Goal: Task Accomplishment & Management: Complete application form

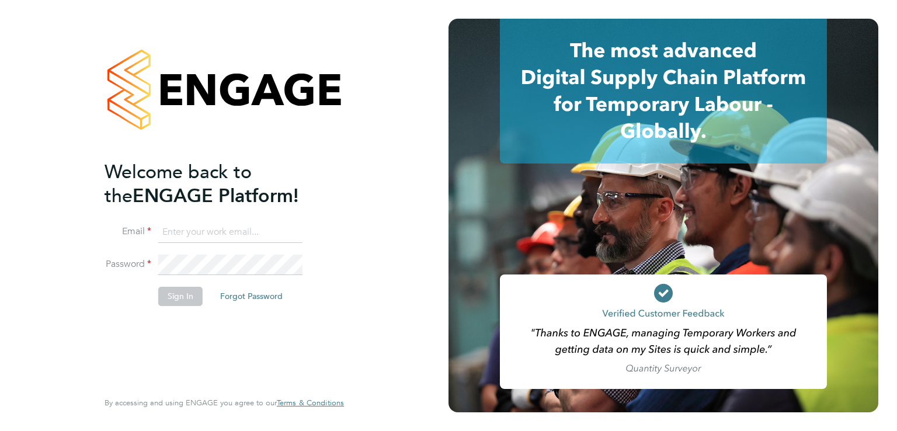
type input "[PERSON_NAME][EMAIL_ADDRESS][DOMAIN_NAME]"
click at [175, 296] on button "Sign In" at bounding box center [180, 296] width 44 height 19
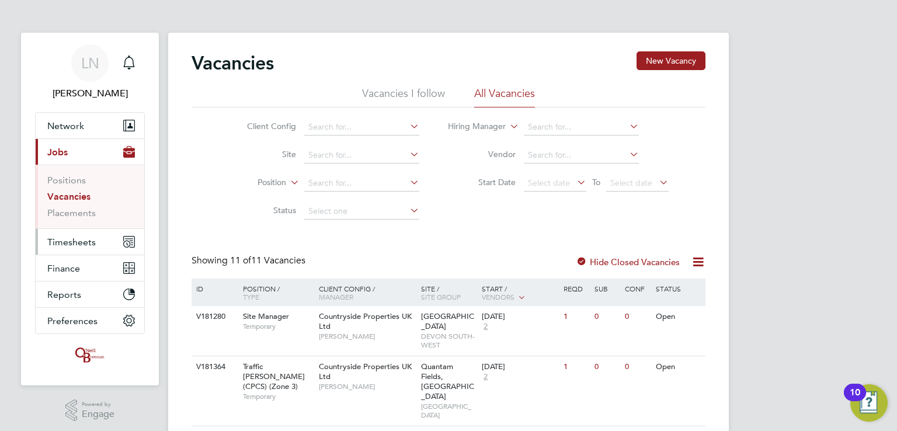
click at [77, 251] on button "Timesheets" at bounding box center [90, 242] width 109 height 26
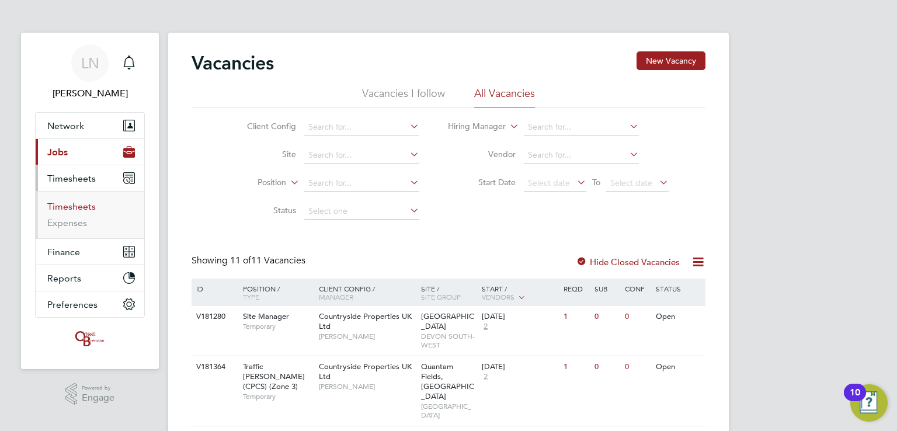
click at [70, 206] on link "Timesheets" at bounding box center [71, 206] width 48 height 11
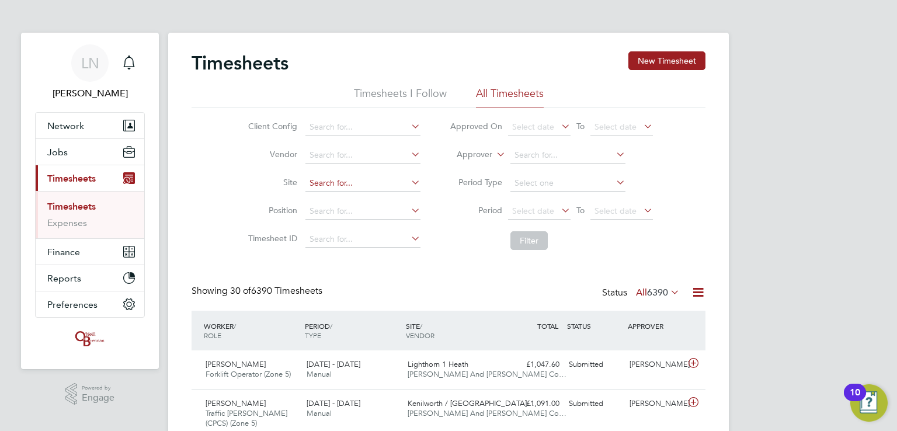
click at [341, 181] on input at bounding box center [362, 183] width 115 height 16
click at [348, 194] on li "Ainsda le (Sandbrook Road)" at bounding box center [371, 199] width 133 height 16
type input "Ainsdale (Sandbrook Road)"
click at [517, 238] on button "Filter" at bounding box center [528, 240] width 37 height 19
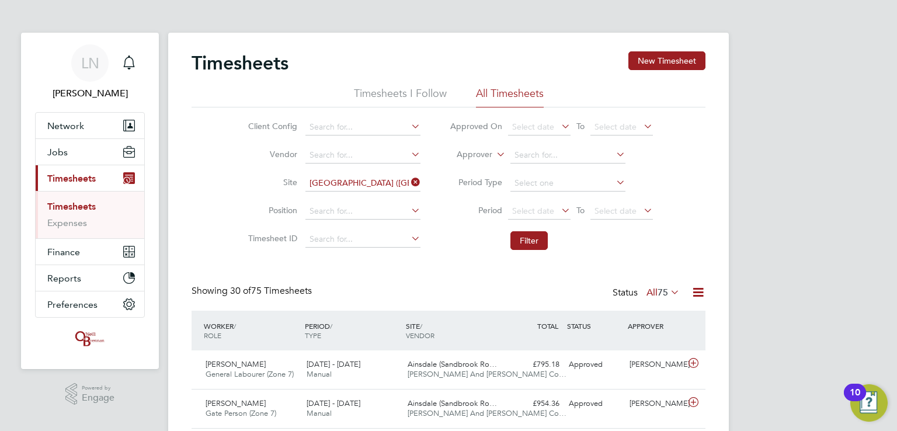
click at [685, 57] on button "New Timesheet" at bounding box center [666, 60] width 77 height 19
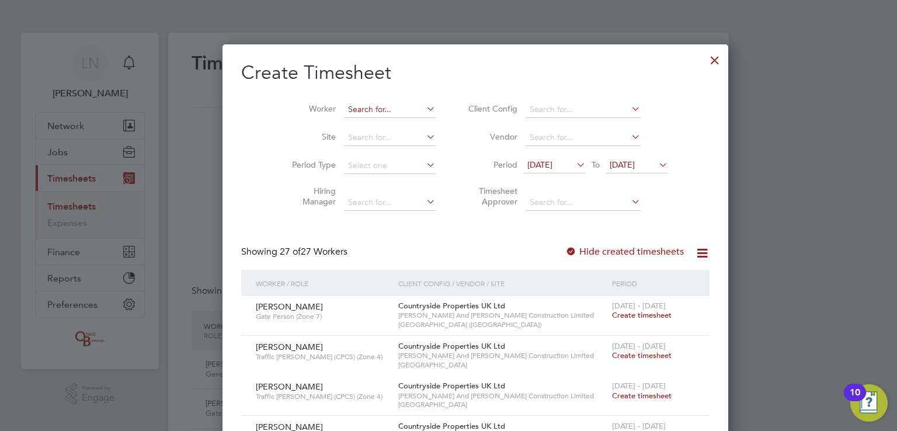
click at [344, 110] on input at bounding box center [390, 110] width 92 height 16
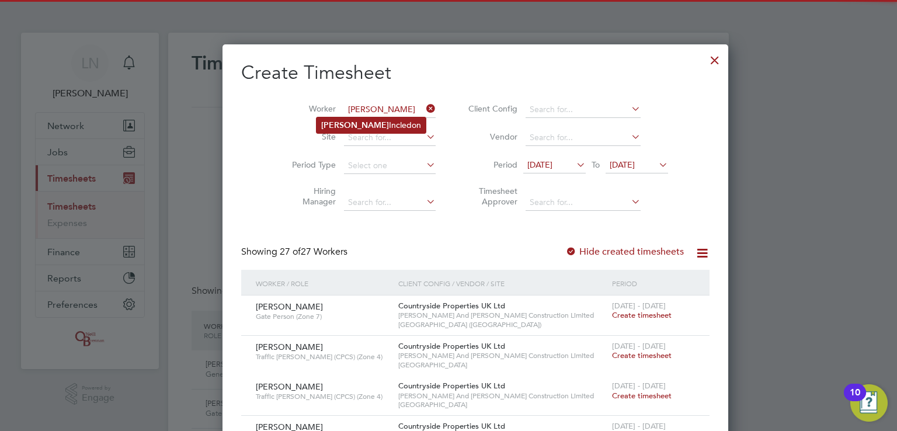
click at [337, 124] on b "Glynn" at bounding box center [355, 125] width 68 height 10
type input "Glynn Incledon"
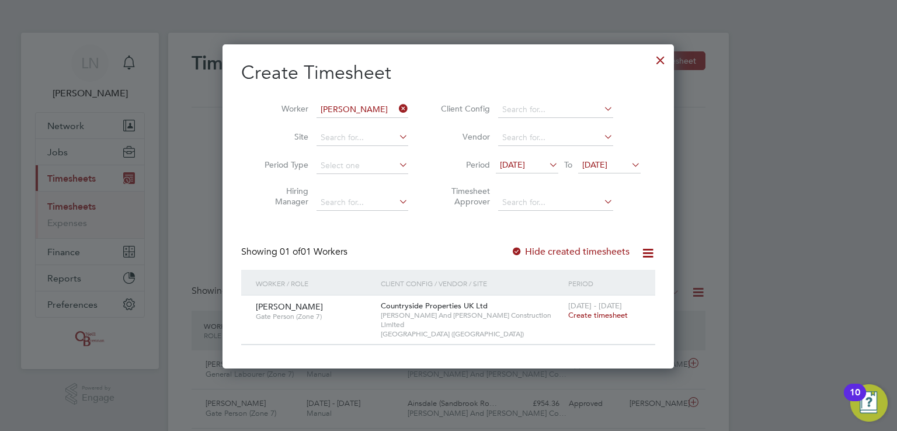
click at [547, 164] on icon at bounding box center [547, 165] width 0 height 16
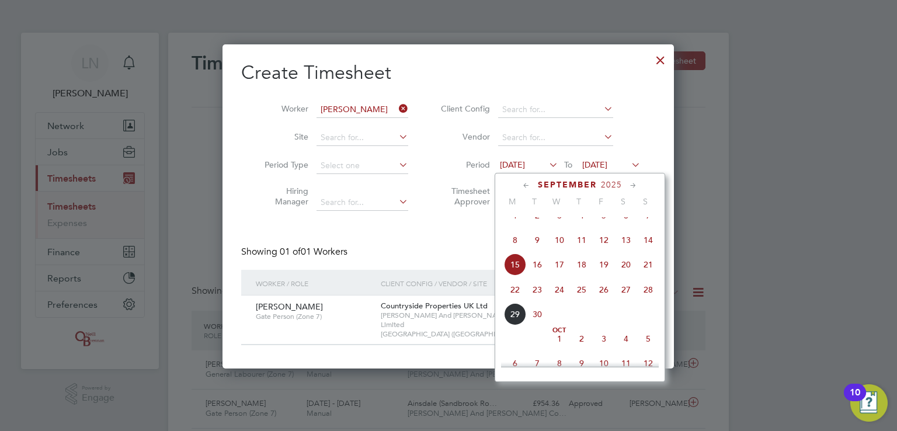
click at [515, 298] on span "22" at bounding box center [515, 290] width 22 height 22
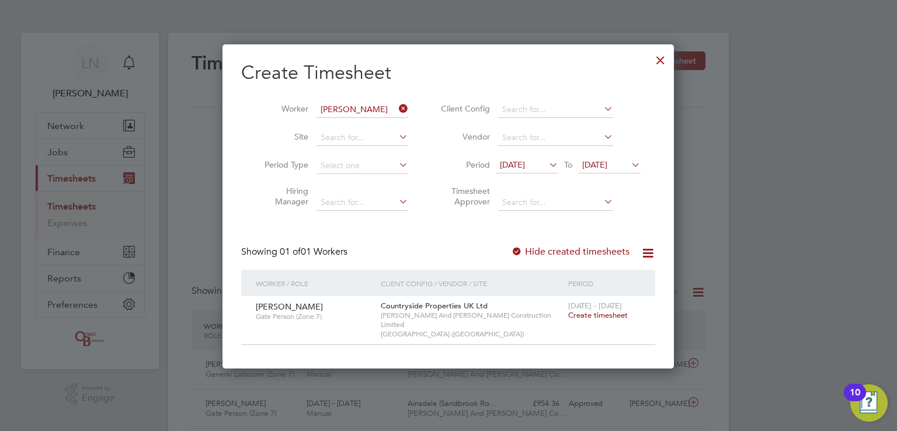
click at [629, 164] on icon at bounding box center [629, 165] width 0 height 16
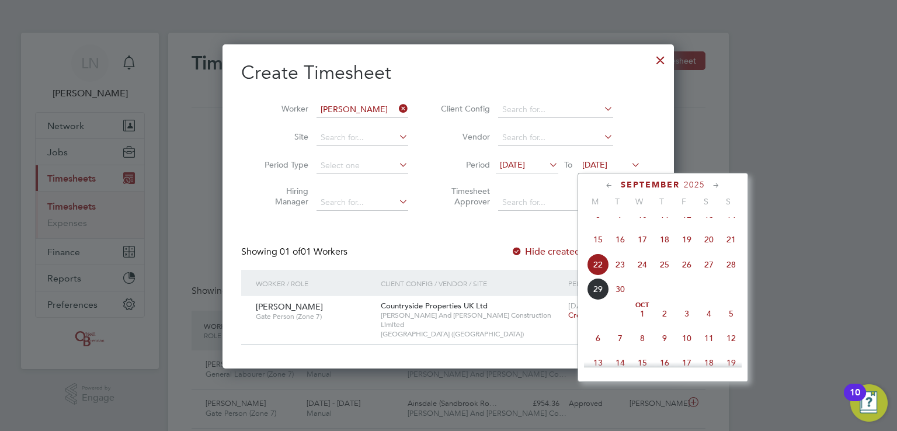
click at [727, 276] on span "28" at bounding box center [731, 264] width 22 height 22
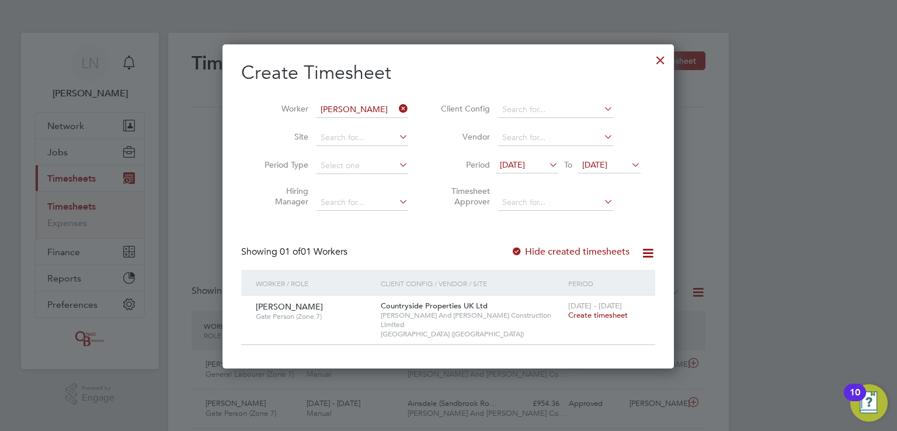
click at [598, 314] on span "Create timesheet" at bounding box center [598, 315] width 60 height 10
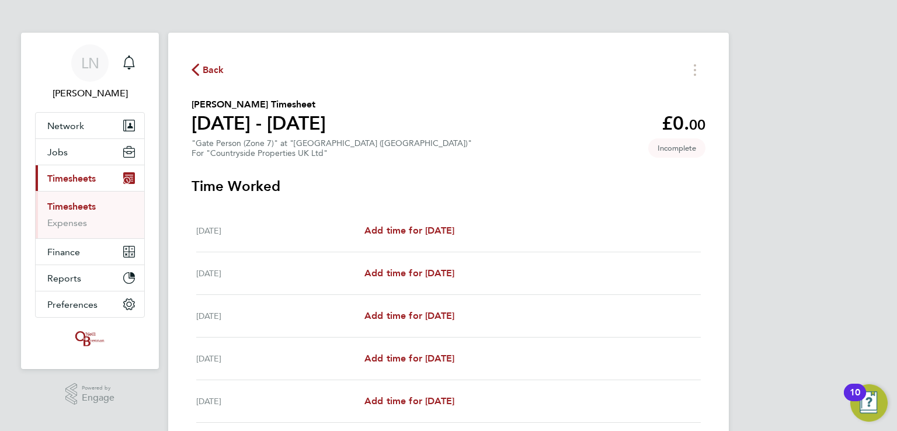
click at [824, 161] on div "LN Leigh Nolan Notifications Applications: Network Team Members Businesses Site…" at bounding box center [448, 305] width 897 height 611
click at [801, 150] on div "LN Leigh Nolan Notifications Applications: Network Team Members Businesses Site…" at bounding box center [448, 305] width 897 height 611
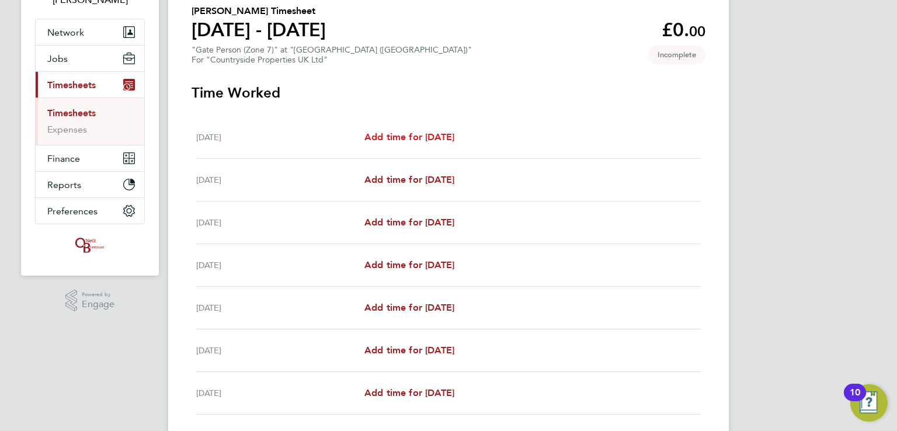
click at [380, 138] on span "Add time for Mon 22 Sep" at bounding box center [409, 136] width 90 height 11
select select "30"
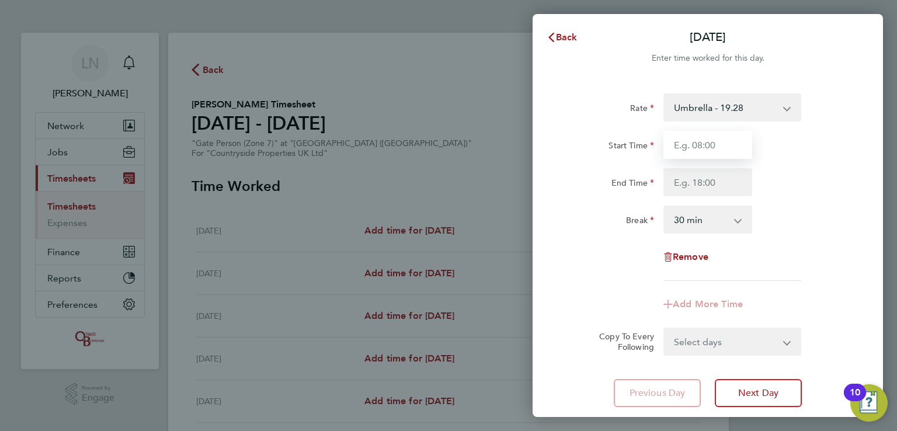
click at [701, 145] on input "Start Time" at bounding box center [707, 145] width 89 height 28
type input "07:00"
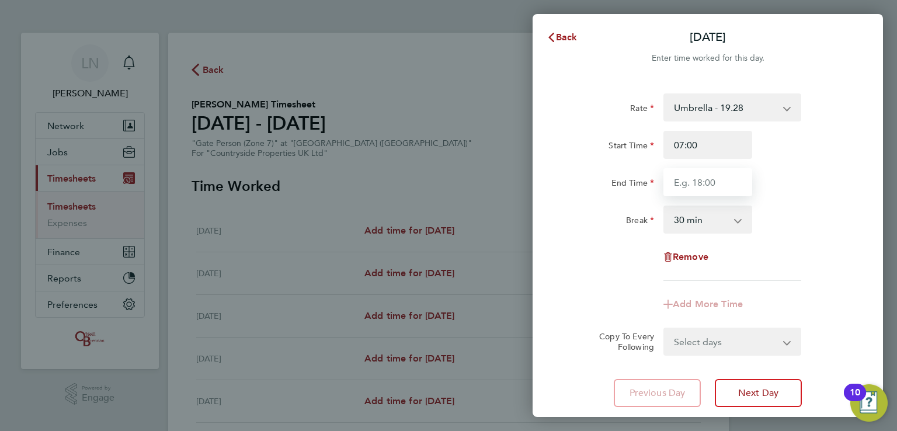
click at [694, 176] on input "End Time" at bounding box center [707, 182] width 89 height 28
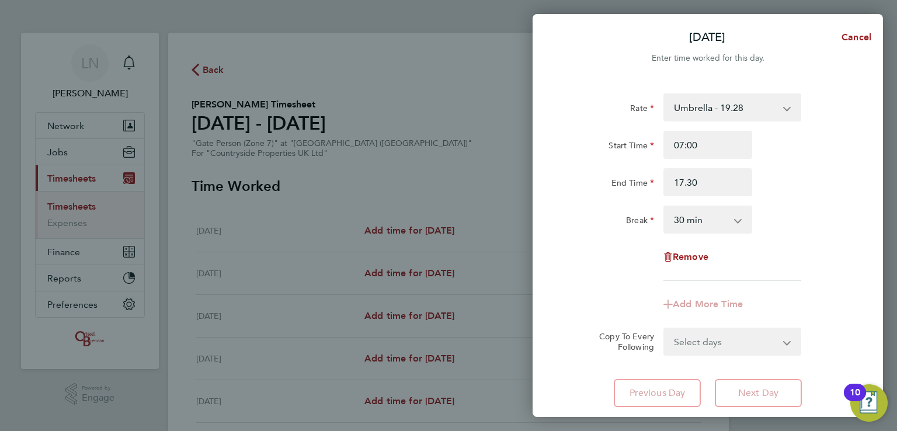
type input "17:30"
click at [833, 253] on div "Rate Umbrella - 19.28 Start Time 07:00 End Time 17:30 Break 0 min 15 min 30 min…" at bounding box center [707, 186] width 285 height 187
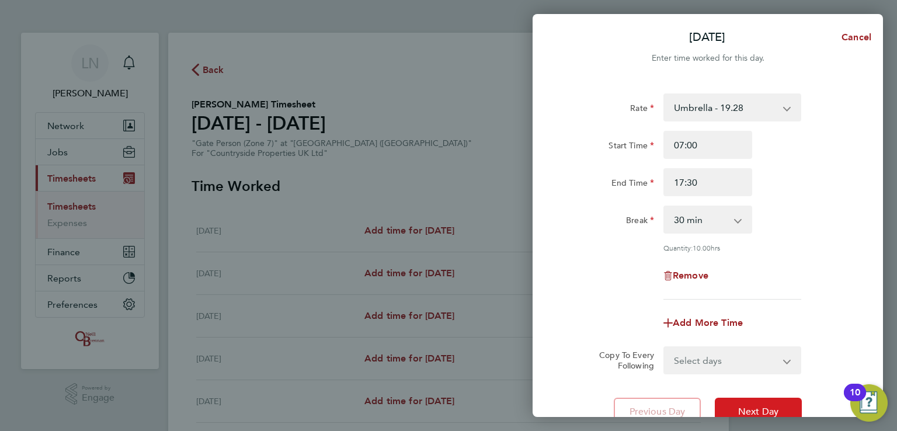
click at [757, 404] on button "Next Day" at bounding box center [758, 412] width 87 height 28
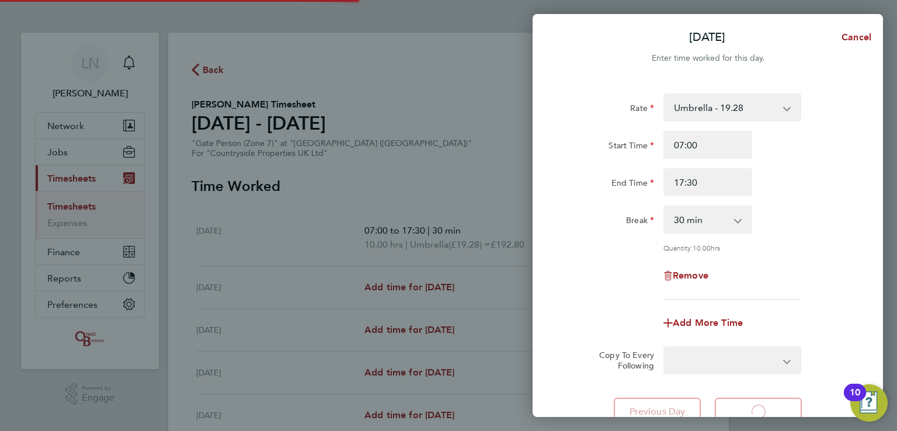
select select "30"
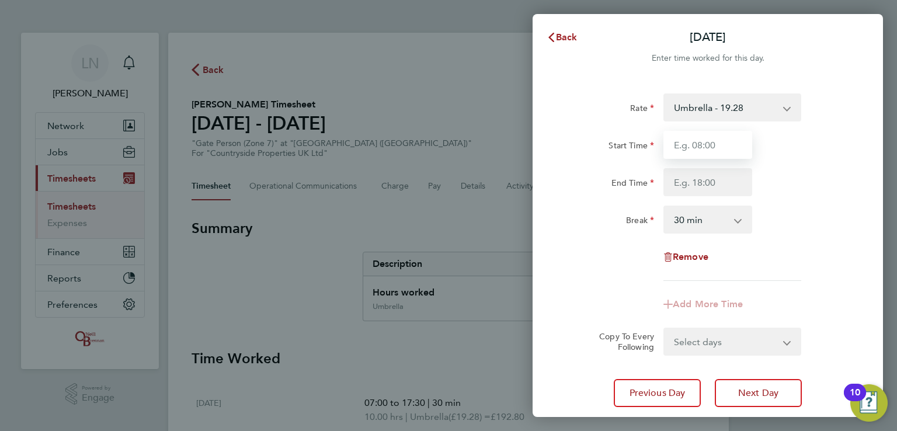
click at [703, 144] on input "Start Time" at bounding box center [707, 145] width 89 height 28
type input "7"
click at [696, 144] on input "Start Time" at bounding box center [707, 145] width 89 height 28
type input "07:00"
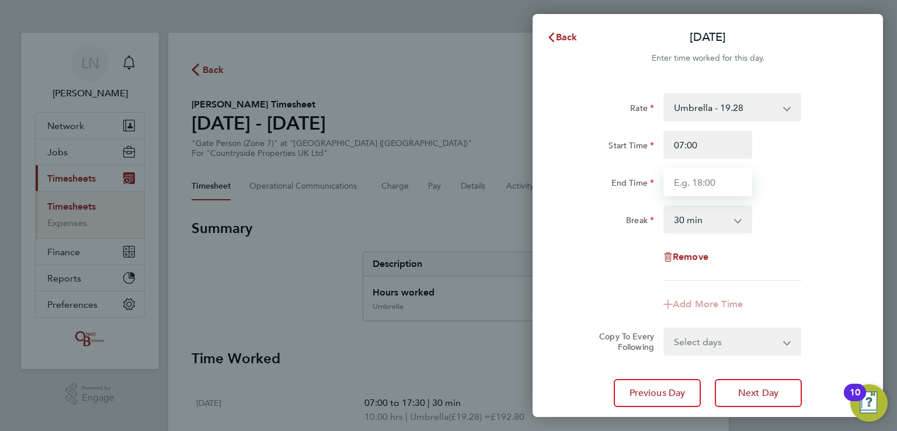
click at [689, 183] on input "End Time" at bounding box center [707, 182] width 89 height 28
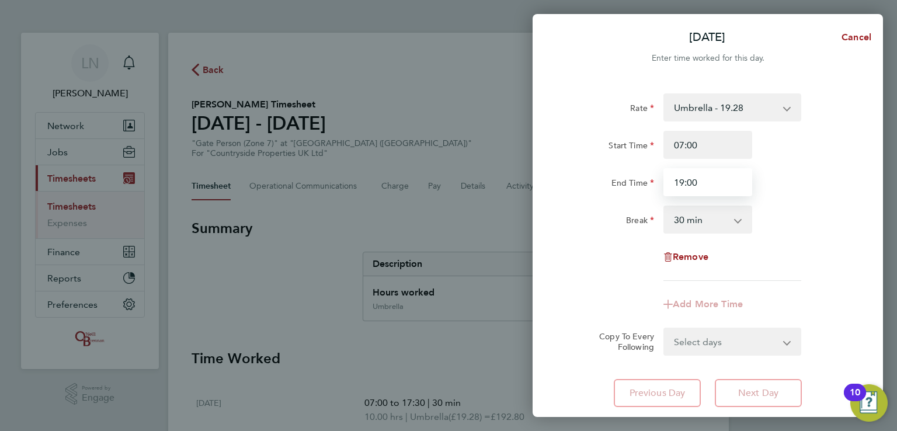
type input "19:00"
click at [815, 202] on div "Rate Umbrella - 19.28 Start Time 07:00 End Time 19:00 Break 0 min 15 min 30 min…" at bounding box center [707, 186] width 285 height 187
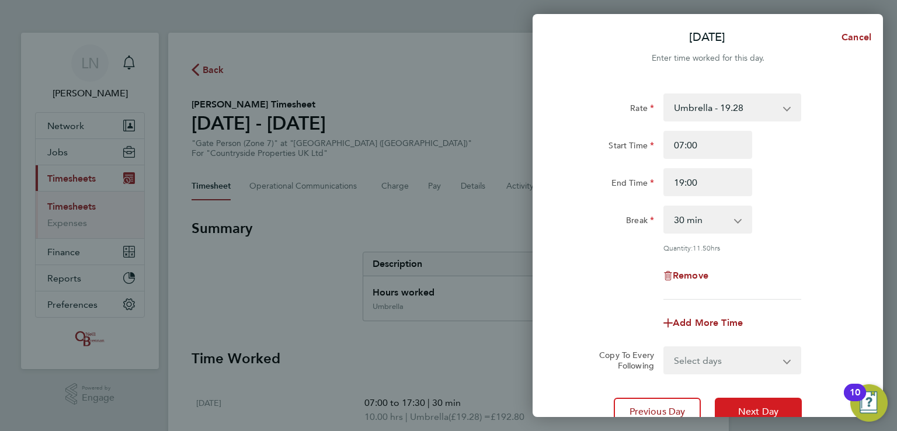
click at [737, 406] on button "Next Day" at bounding box center [758, 412] width 87 height 28
select select "30"
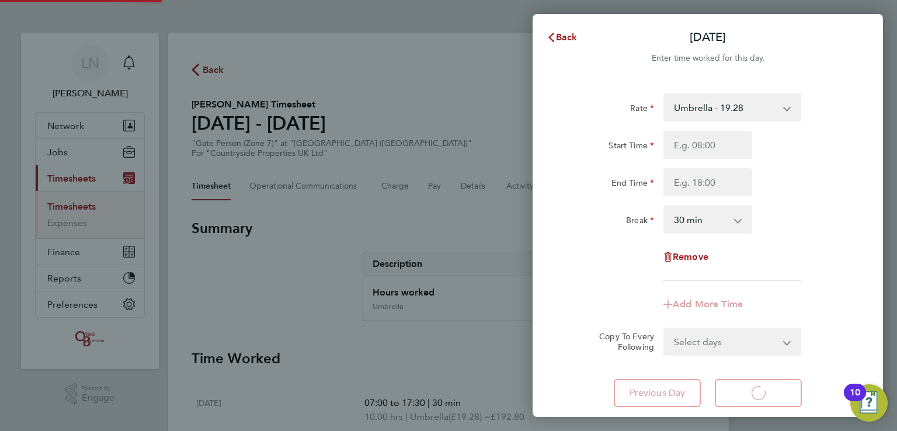
select select "30"
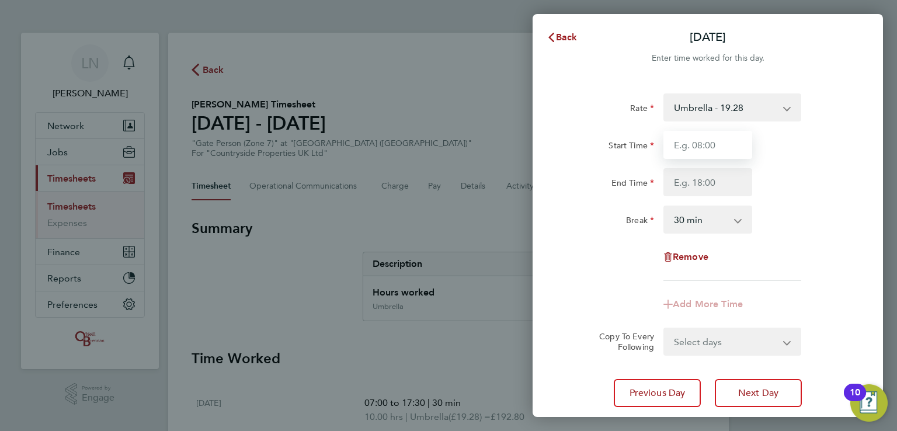
click at [698, 148] on input "Start Time" at bounding box center [707, 145] width 89 height 28
type input "07:00"
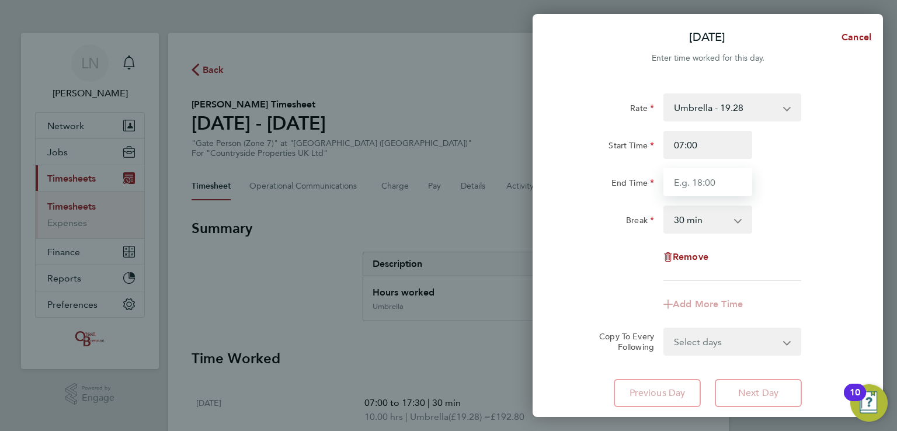
click at [700, 183] on input "End Time" at bounding box center [707, 182] width 89 height 28
type input "17:30"
click at [769, 269] on div "Remove" at bounding box center [708, 257] width 294 height 28
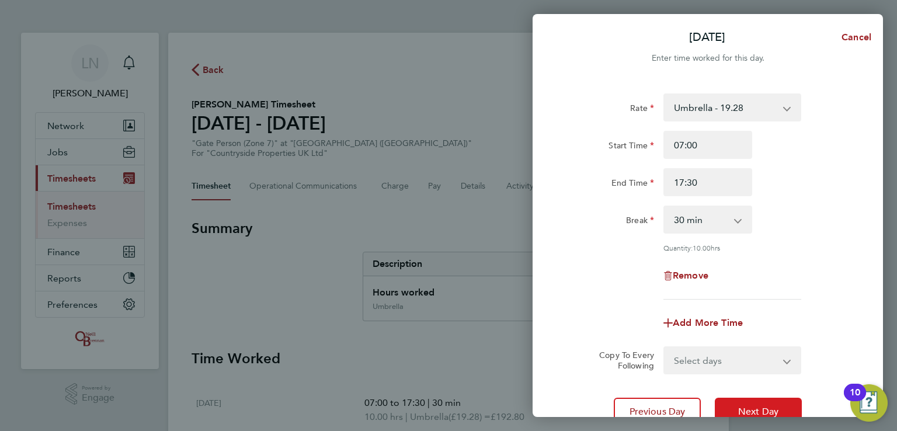
click at [750, 404] on button "Next Day" at bounding box center [758, 412] width 87 height 28
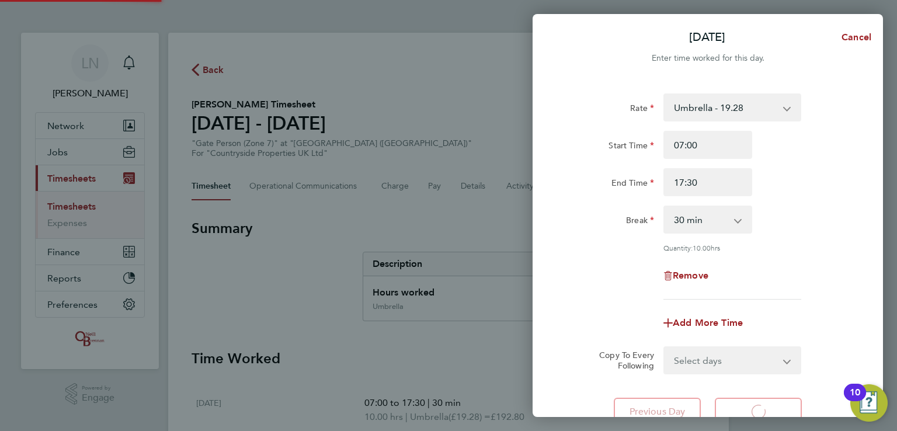
select select "30"
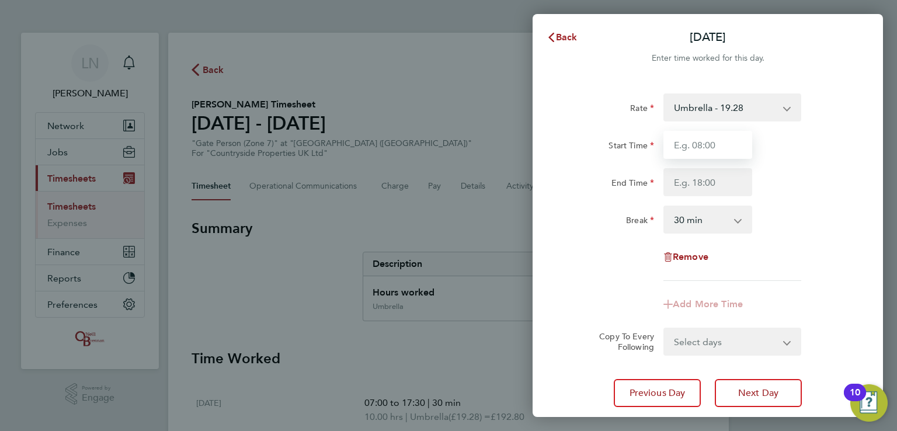
click at [712, 148] on input "Start Time" at bounding box center [707, 145] width 89 height 28
type input "07:00"
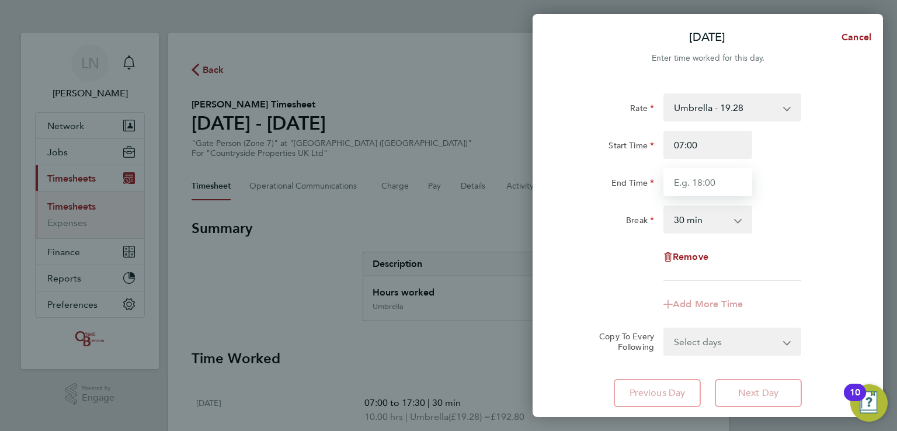
click at [697, 179] on input "End Time" at bounding box center [707, 182] width 89 height 28
type input "17:30"
click at [791, 243] on div "Rate Umbrella - 19.28 Start Time 07:00 End Time 17:30 Break 0 min 15 min 30 min…" at bounding box center [707, 186] width 285 height 187
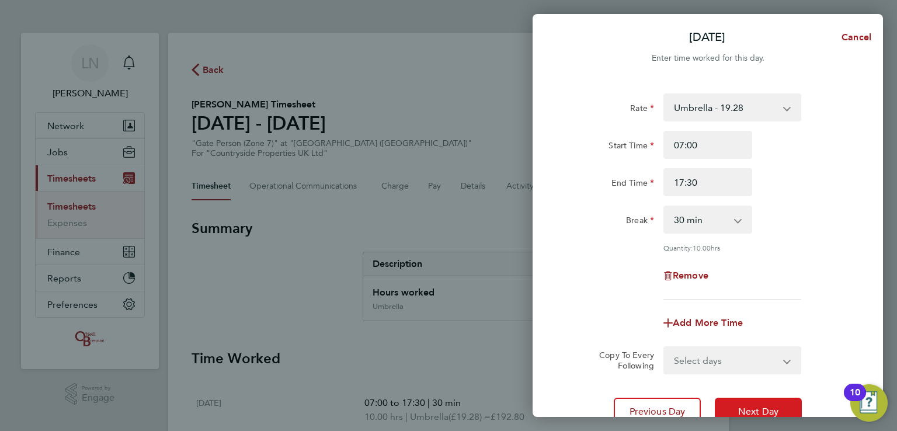
click at [753, 406] on span "Next Day" at bounding box center [758, 412] width 40 height 12
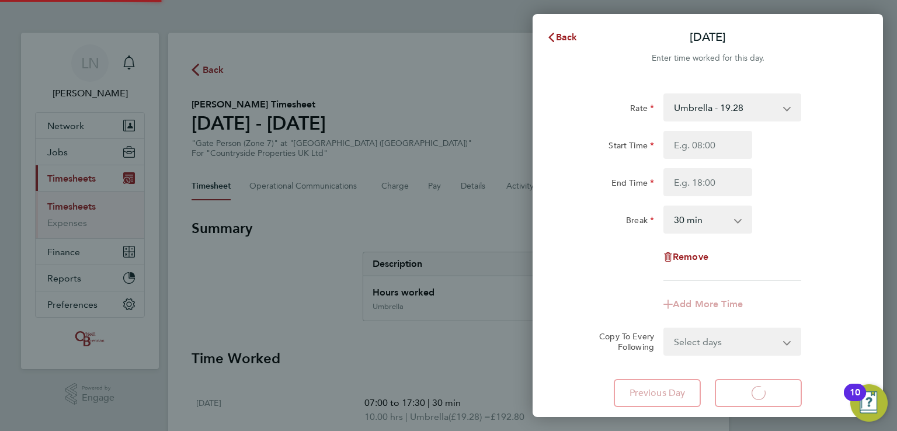
select select "30"
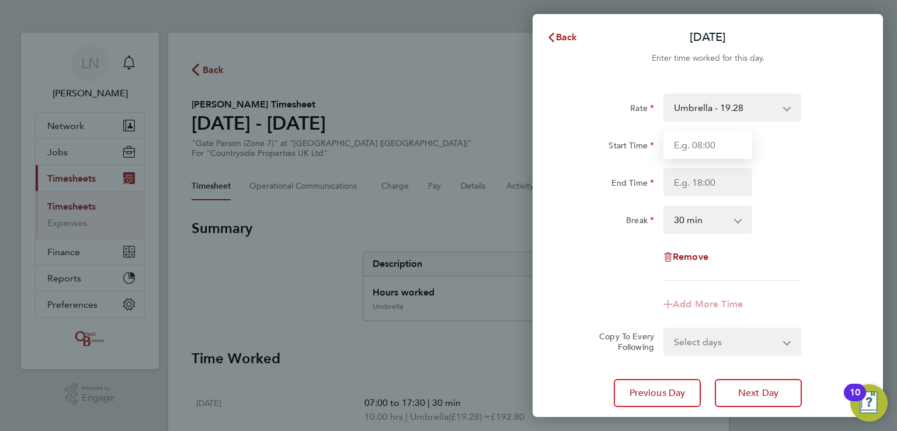
click at [708, 142] on input "Start Time" at bounding box center [707, 145] width 89 height 28
type input "07:30"
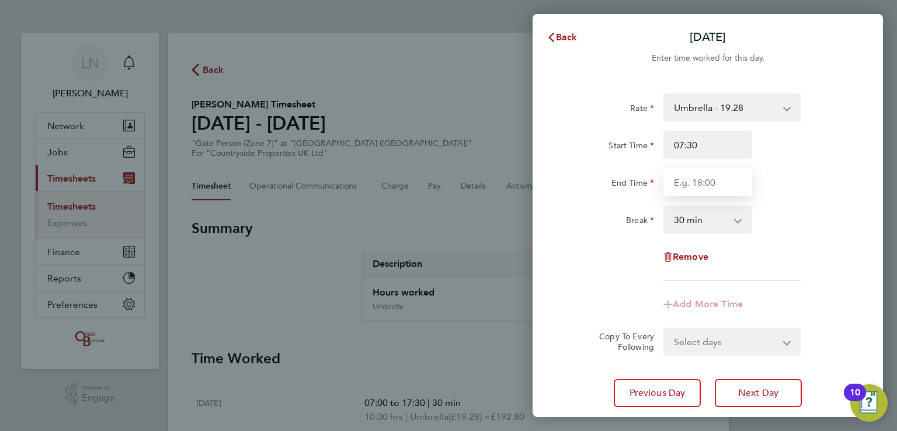
click at [686, 183] on input "End Time" at bounding box center [707, 182] width 89 height 28
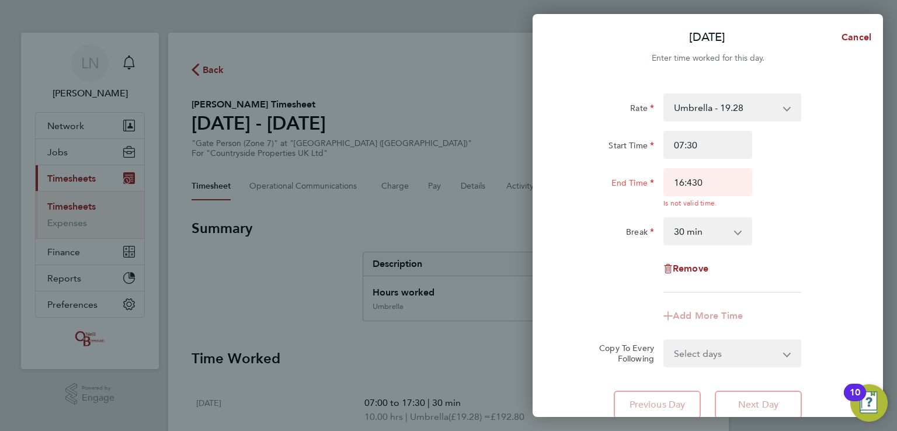
click at [827, 185] on div "End Time 16:430 Is not valid time." at bounding box center [708, 188] width 294 height 40
click at [694, 180] on input "16:430" at bounding box center [707, 182] width 89 height 28
type input "16:30"
click at [832, 195] on div "End Time 16:30 Is not valid time." at bounding box center [708, 188] width 294 height 40
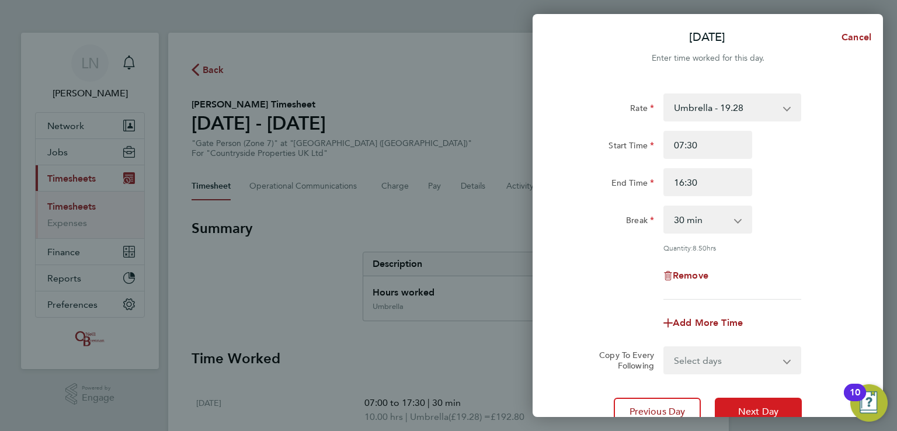
click at [750, 406] on span "Next Day" at bounding box center [758, 412] width 40 height 12
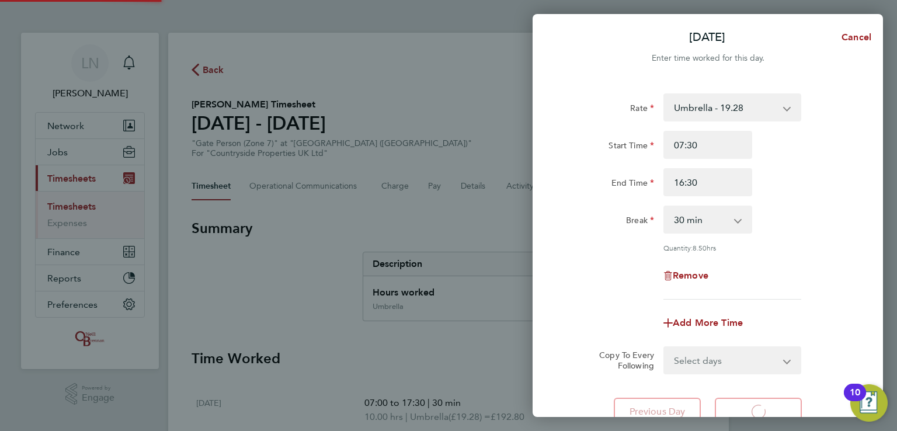
select select "30"
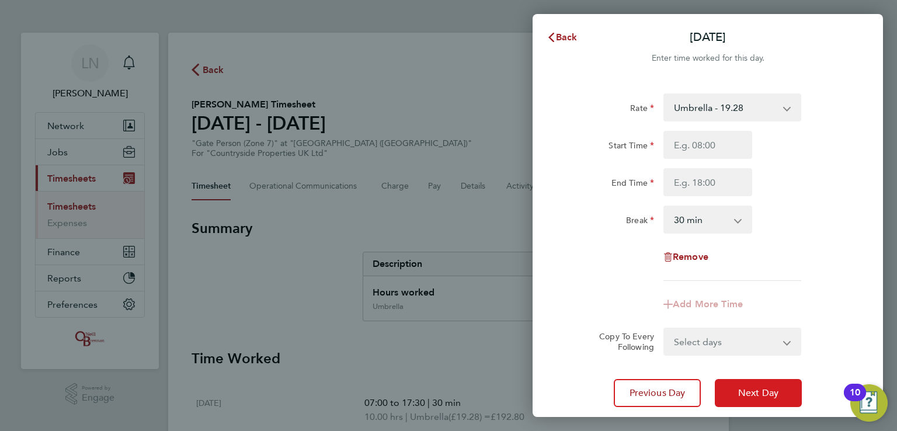
click at [747, 391] on span "Next Day" at bounding box center [758, 393] width 40 height 12
select select "30"
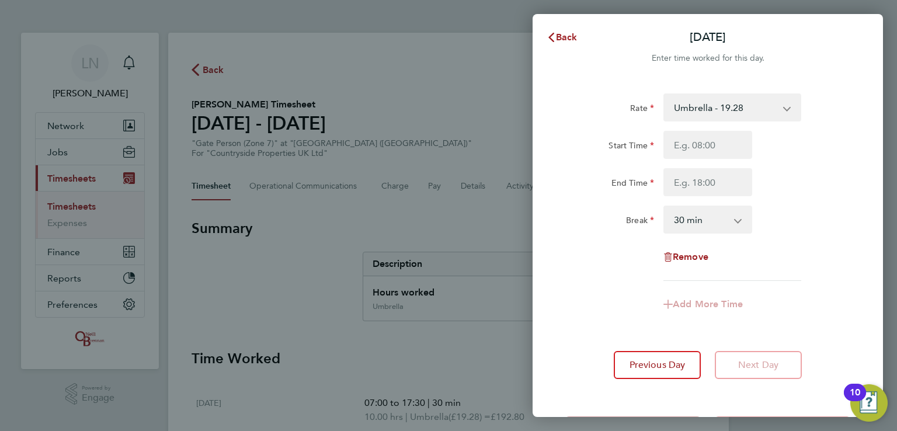
click at [766, 309] on div "Add More Time" at bounding box center [708, 304] width 294 height 28
click at [814, 201] on div "Rate Umbrella - 19.28 Start Time End Time Break 0 min 15 min 30 min 45 min 60 m…" at bounding box center [707, 186] width 285 height 187
click at [682, 253] on span "Remove" at bounding box center [691, 256] width 36 height 11
select select "null"
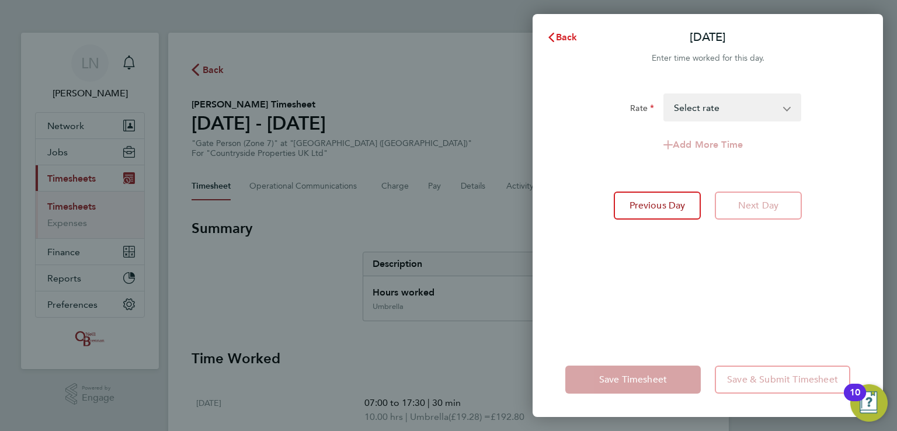
click at [562, 39] on span "Back" at bounding box center [567, 37] width 22 height 11
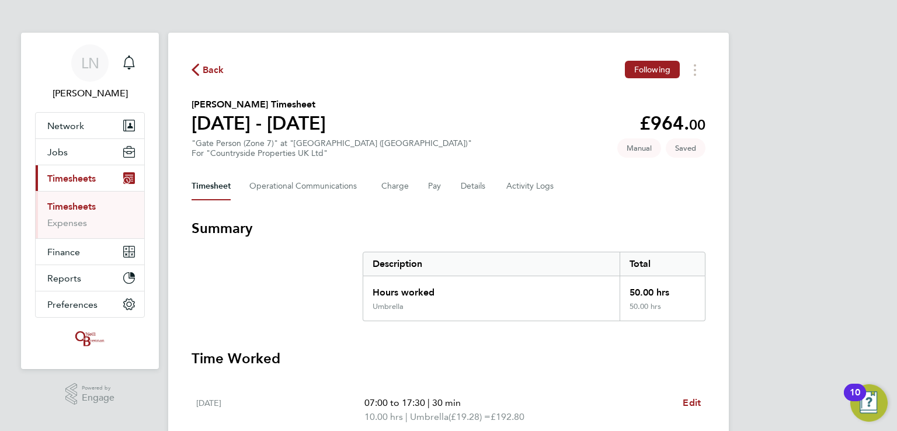
click at [645, 189] on div "Timesheet Operational Communications Charge Pay Details Activity Logs" at bounding box center [449, 186] width 514 height 28
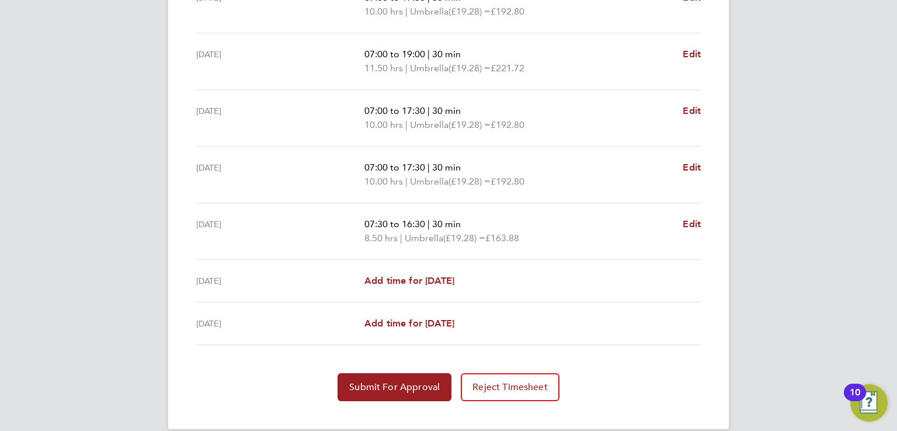
scroll to position [420, 0]
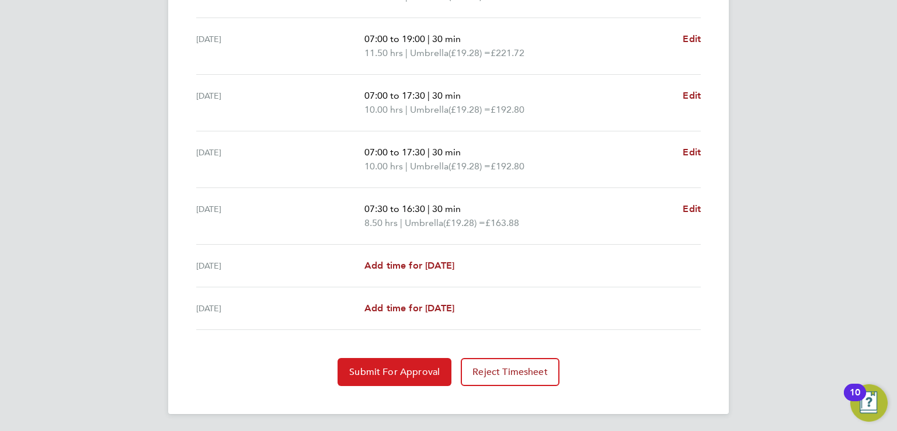
click at [408, 366] on span "Submit For Approval" at bounding box center [394, 372] width 91 height 12
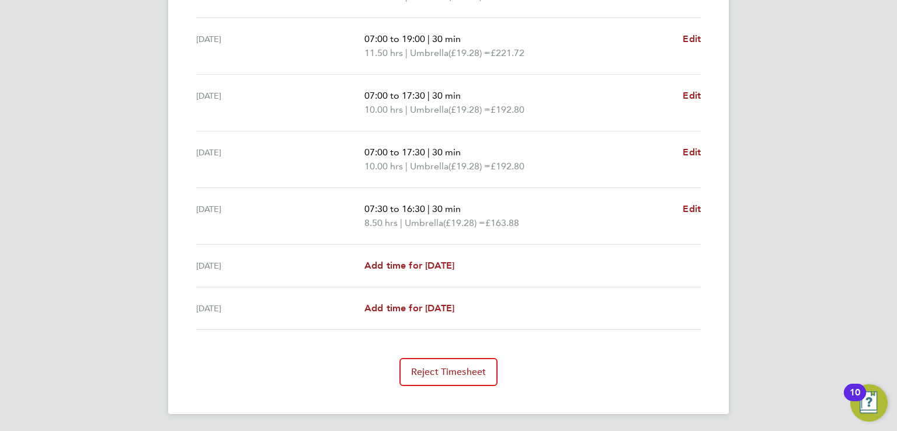
click at [788, 269] on div "LN Leigh Nolan Notifications Applications: Network Team Members Businesses Site…" at bounding box center [448, 6] width 897 height 853
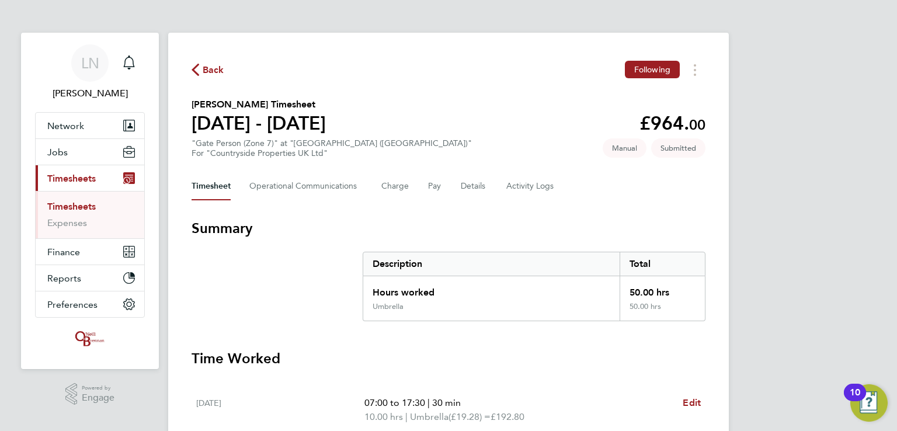
scroll to position [23, 0]
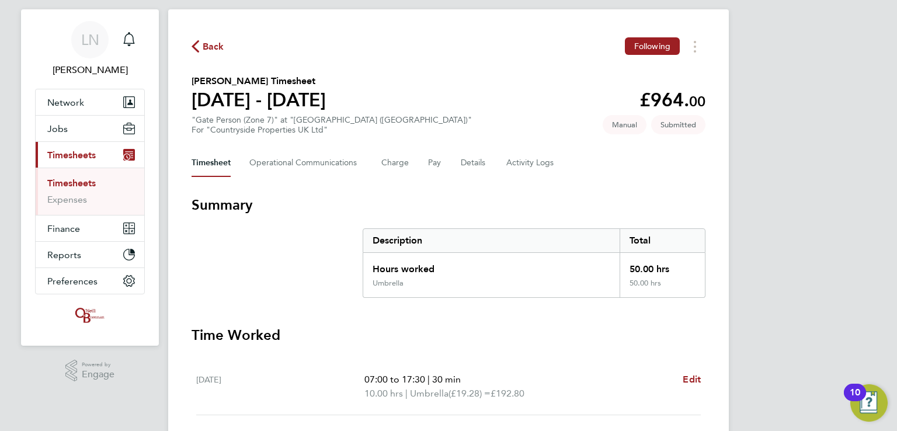
click at [65, 183] on link "Timesheets" at bounding box center [71, 183] width 48 height 11
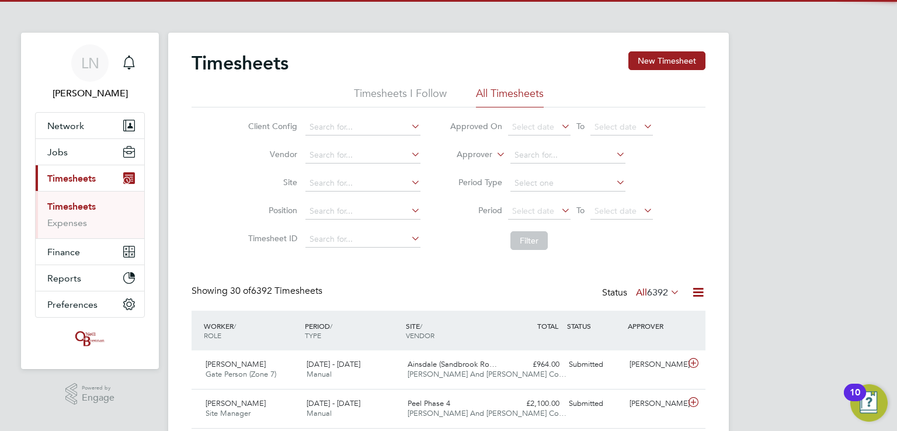
scroll to position [5, 6]
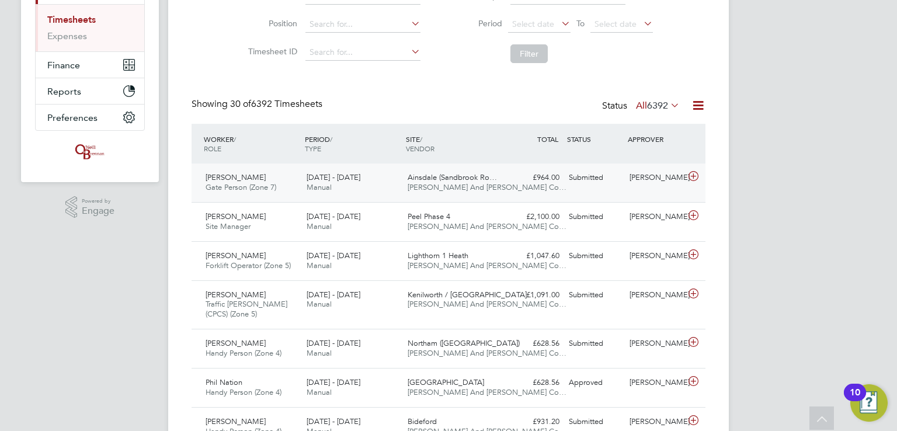
click at [454, 194] on div "Ainsdale (Sandbrook Ro… O'Neill And Brennan Co…" at bounding box center [453, 182] width 101 height 29
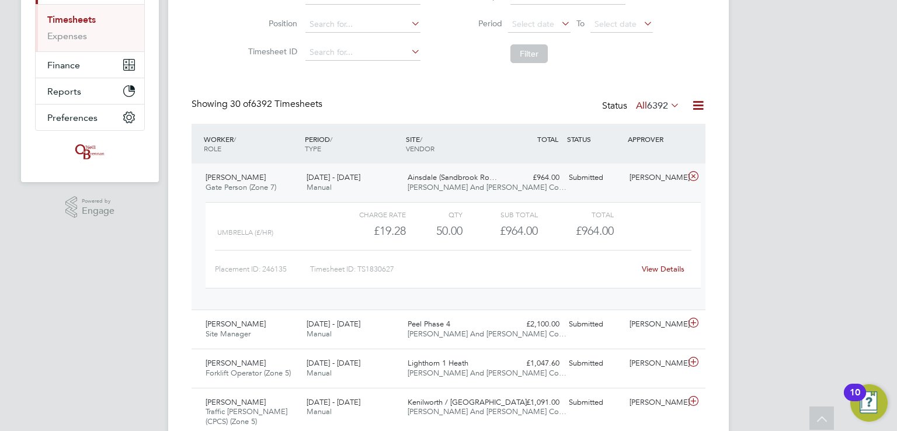
click at [650, 266] on link "View Details" at bounding box center [663, 269] width 43 height 10
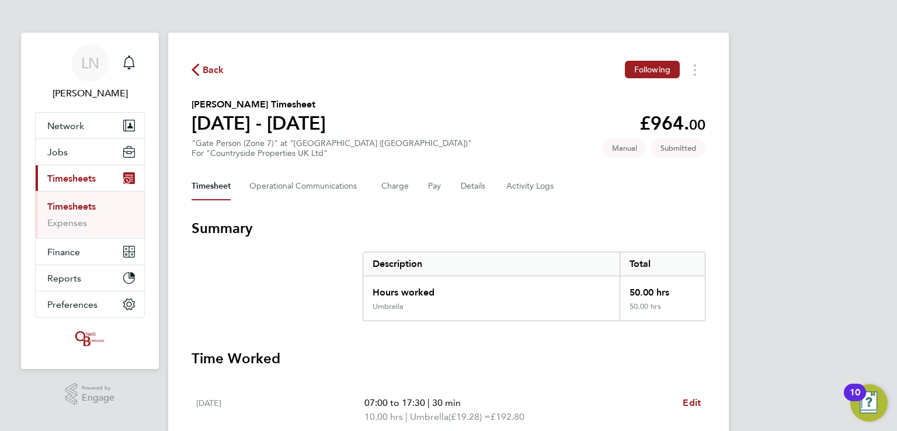
click at [839, 157] on div "LN [PERSON_NAME] Notifications Applications: Network Team Members Businesses Si…" at bounding box center [448, 426] width 897 height 853
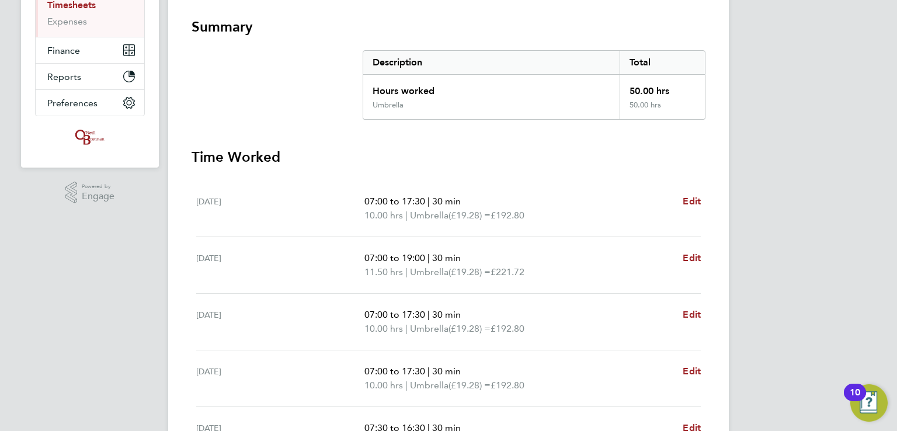
scroll to position [210, 0]
